Goal: Find contact information: Find contact information

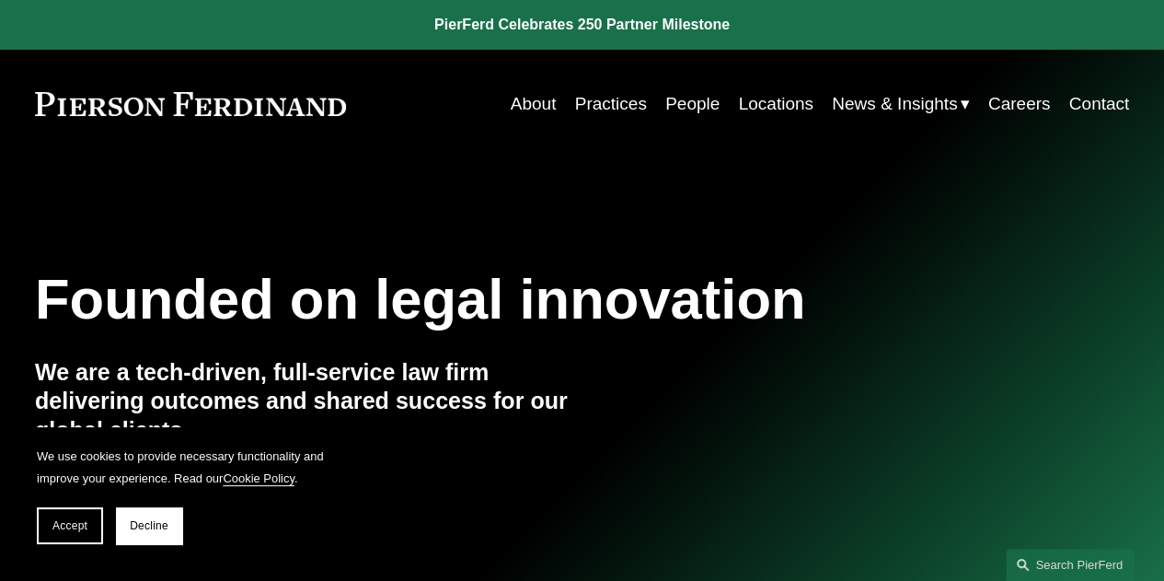
click at [699, 102] on link "People" at bounding box center [692, 104] width 54 height 35
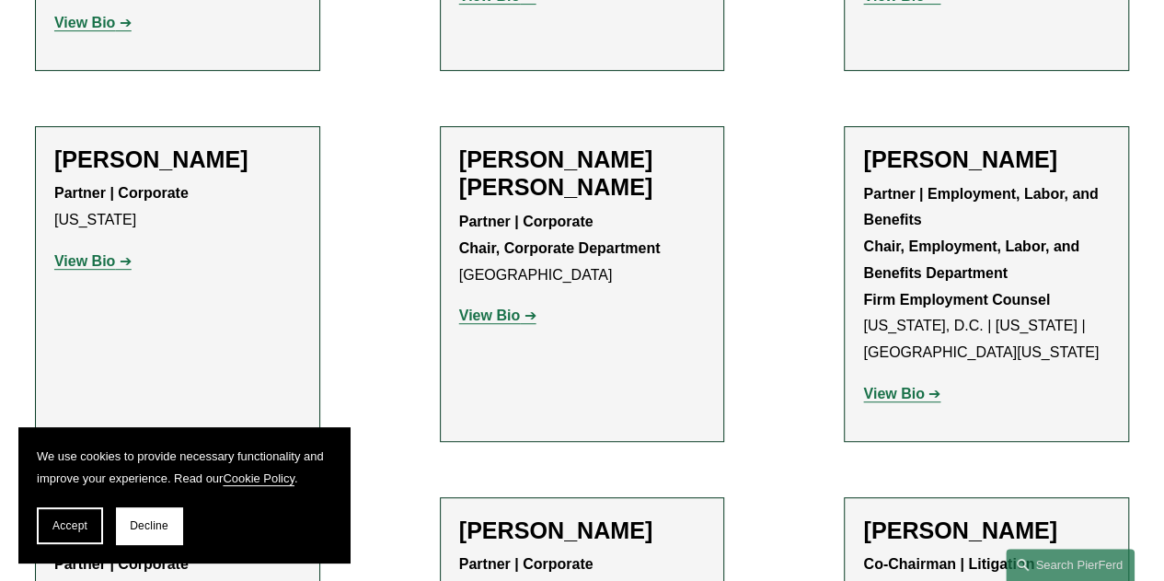
scroll to position [7487, 0]
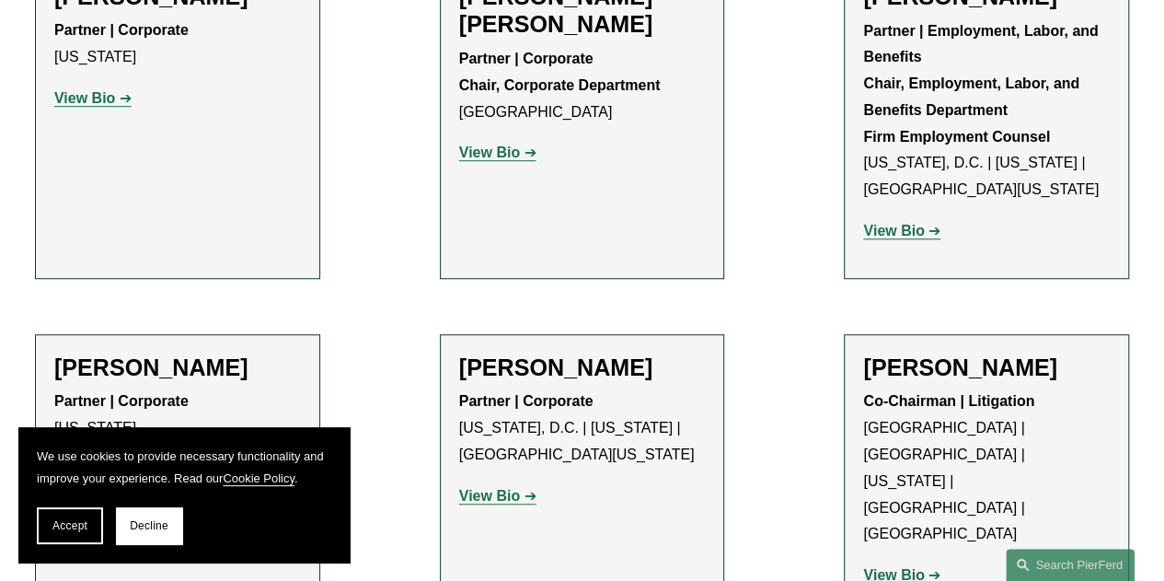
click at [907, 567] on strong "View Bio" at bounding box center [893, 575] width 61 height 16
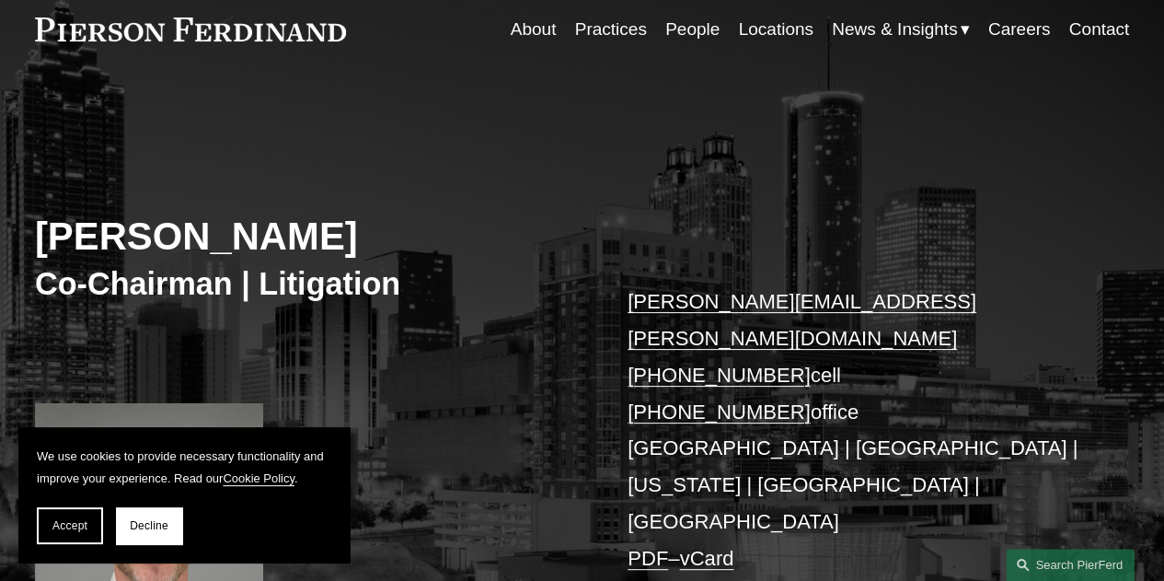
scroll to position [146, 0]
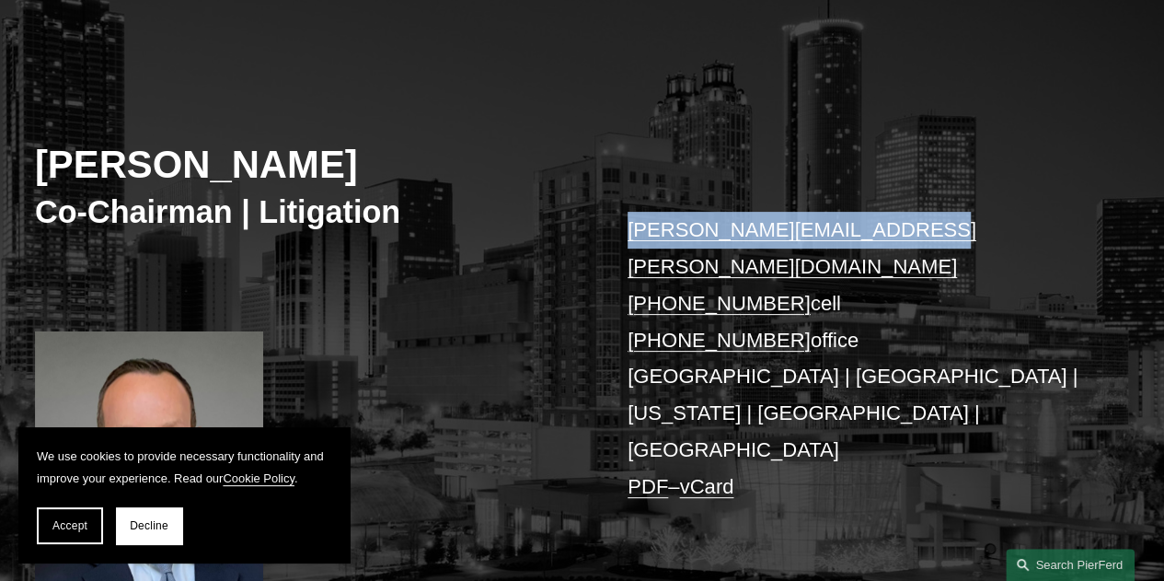
drag, startPoint x: 906, startPoint y: 231, endPoint x: 613, endPoint y: 239, distance: 292.8
click at [613, 239] on div "Joel M. Ferdinand Co-Chairman | Litigation joel.ferdinand@pierferd.com +1.404.6…" at bounding box center [582, 334] width 1164 height 575
copy link "joel.ferdinand@pierferd.com"
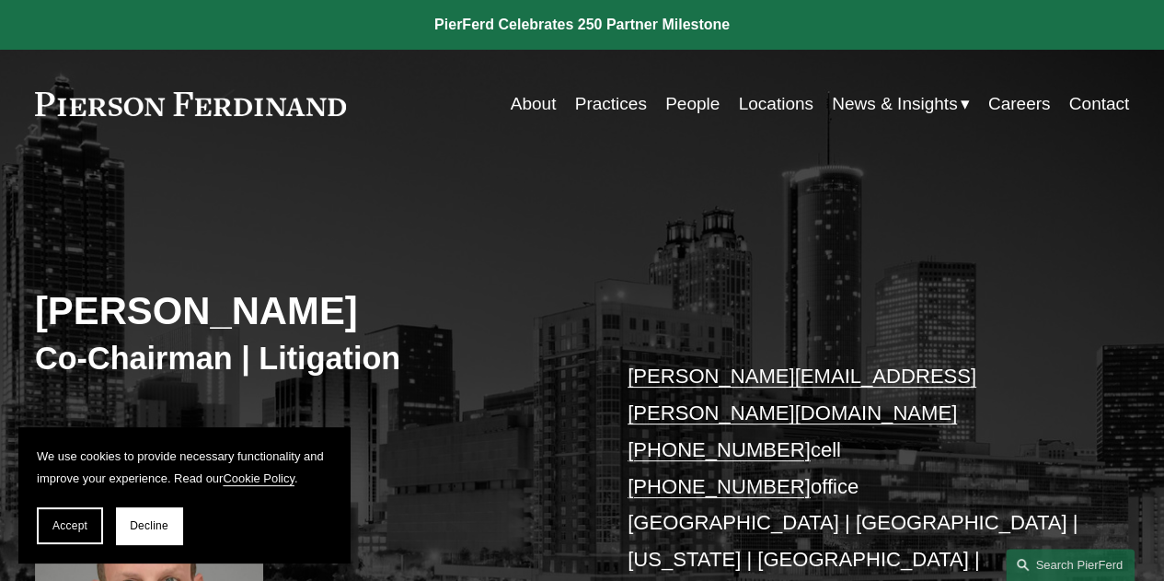
drag, startPoint x: 357, startPoint y: 100, endPoint x: 76, endPoint y: 107, distance: 280.7
click at [76, 107] on div "About Practices People Locations News & Insights News" at bounding box center [582, 104] width 1094 height 35
drag, startPoint x: 361, startPoint y: 100, endPoint x: 26, endPoint y: 110, distance: 335.1
click at [26, 110] on div "Skip to Content About Practices People Locations" at bounding box center [582, 104] width 1164 height 109
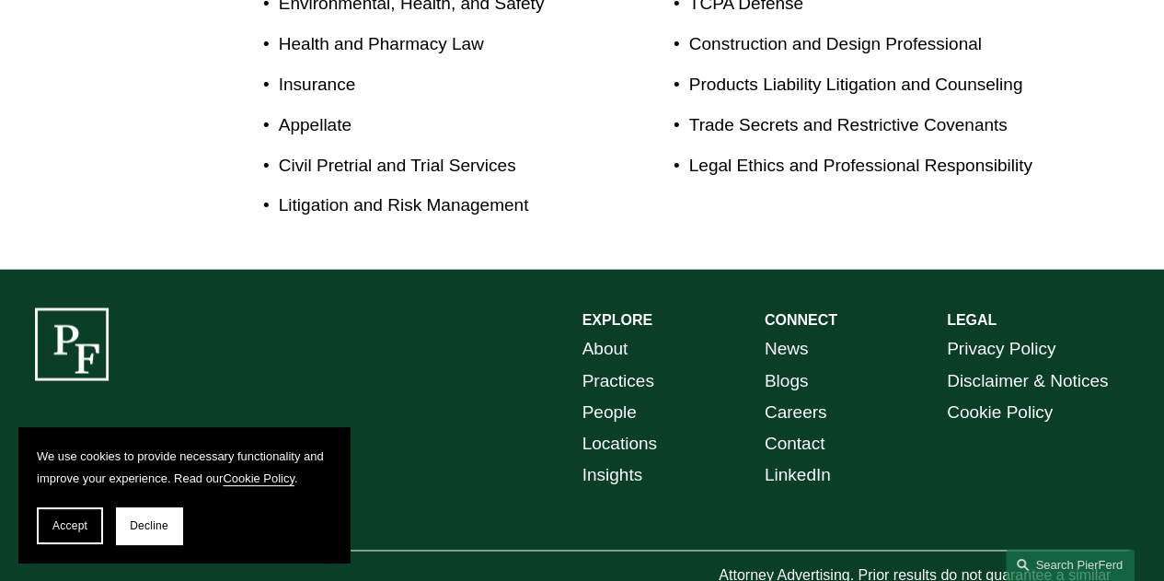
scroll to position [1247, 0]
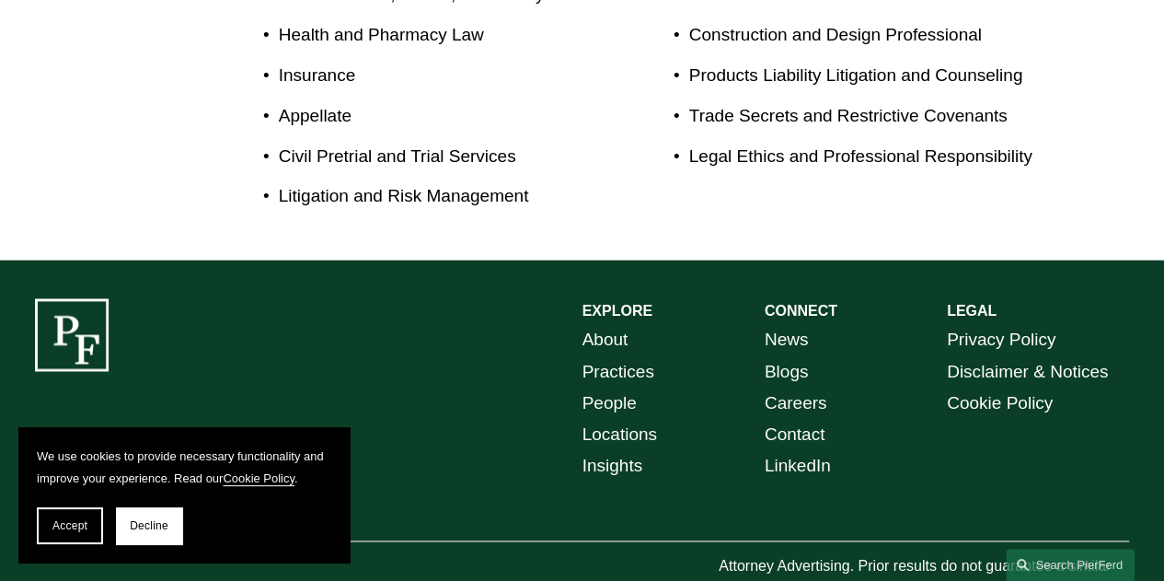
click at [144, 529] on span "Decline" at bounding box center [149, 525] width 39 height 13
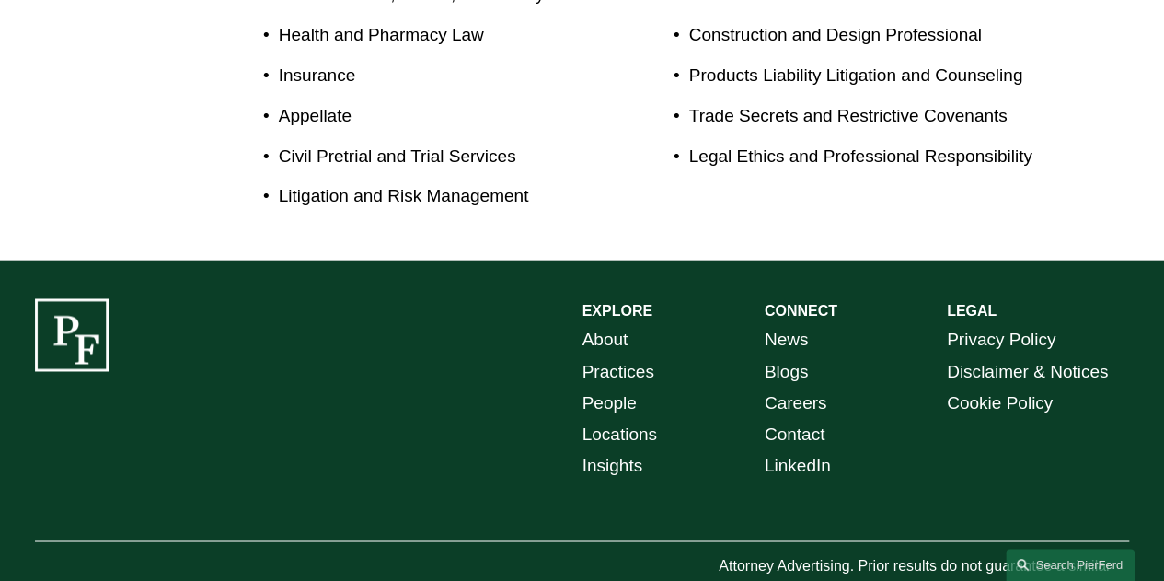
drag, startPoint x: 223, startPoint y: 527, endPoint x: 38, endPoint y: 535, distance: 185.1
click at [15, 529] on div "EXPLORE CONNECT About Practices People Locations Insights News Blogs Careers Co…" at bounding box center [582, 451] width 1164 height 307
copy p "© [PERSON_NAME] LLP"
